Goal: Information Seeking & Learning: Understand process/instructions

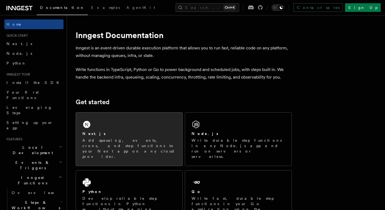
click at [112, 126] on div "Next.js Add queueing, events, crons, and step functions to your Next app on any…" at bounding box center [129, 139] width 106 height 53
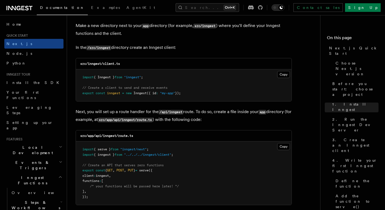
scroll to position [736, 0]
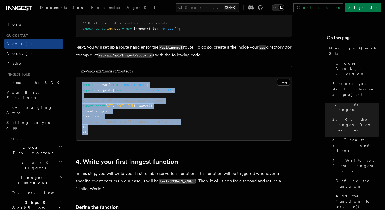
drag, startPoint x: 98, startPoint y: 133, endPoint x: 78, endPoint y: 84, distance: 53.2
click at [78, 84] on pre "import { serve } from "inngest/next" ; import { inngest } from "../../../innges…" at bounding box center [184, 108] width 216 height 63
copy code "import { serve } from "inngest/next" ; import { inngest } from "../../../innges…"
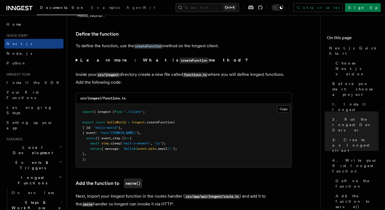
scroll to position [939, 0]
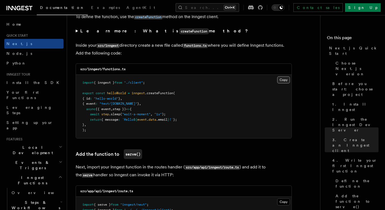
click at [281, 83] on button "Copy Copied" at bounding box center [283, 79] width 13 height 7
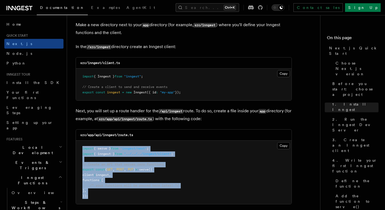
scroll to position [673, 0]
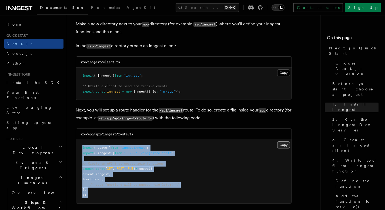
click at [282, 146] on button "Copy Copied" at bounding box center [283, 145] width 13 height 7
